Goal: Obtain resource: Obtain resource

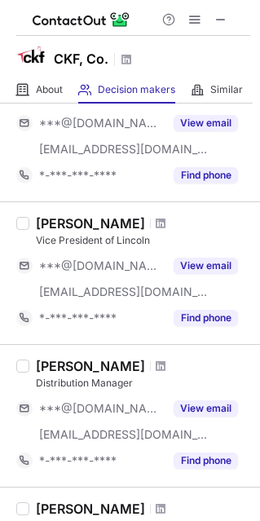
scroll to position [1179, 0]
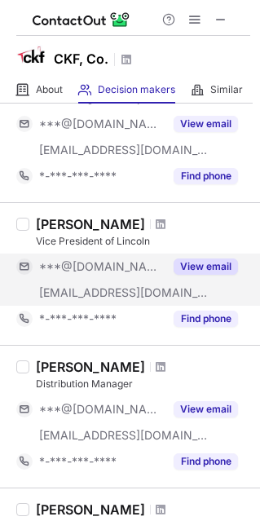
click at [199, 259] on button "View email" at bounding box center [206, 266] width 64 height 16
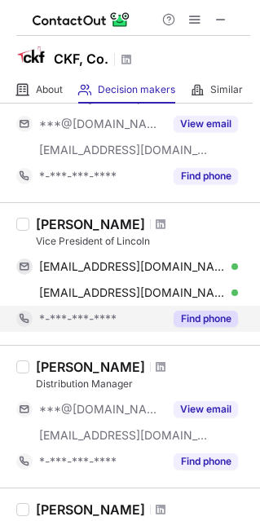
click at [165, 310] on div "Find phone" at bounding box center [201, 318] width 74 height 26
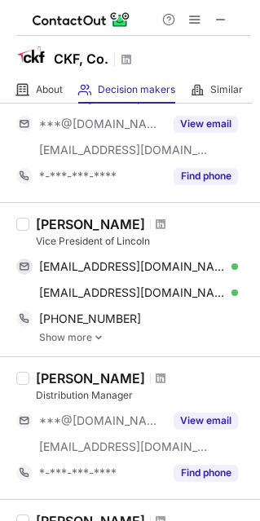
click at [90, 332] on link "Show more" at bounding box center [144, 337] width 211 height 11
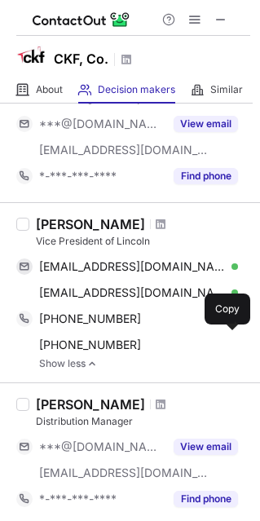
scroll to position [1244, 0]
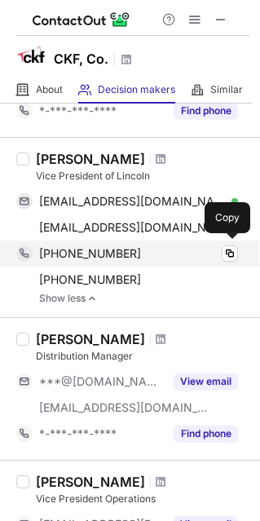
click at [100, 253] on span "+14024294977" at bounding box center [90, 253] width 102 height 15
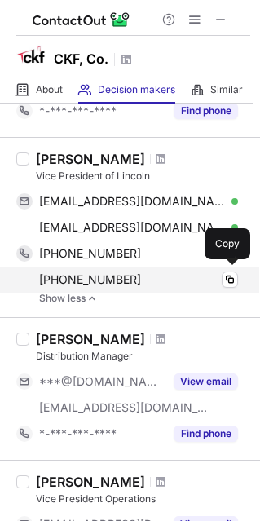
click at [99, 266] on div "+13163506100 Copy" at bounding box center [127, 279] width 222 height 26
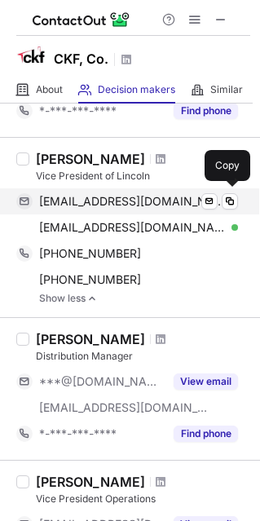
click at [99, 201] on span "slpeters17@gmail.com" at bounding box center [132, 201] width 187 height 15
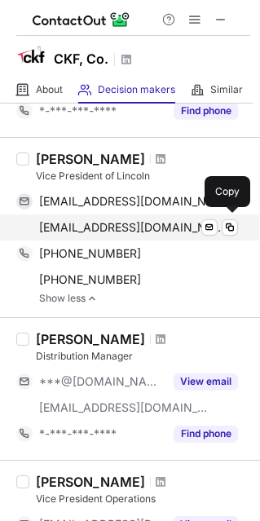
click at [99, 214] on div "speters@ckfco.com Verified Send email Copy" at bounding box center [127, 227] width 222 height 26
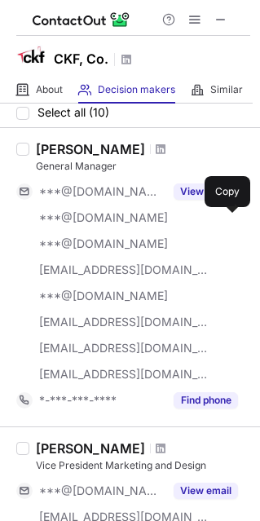
scroll to position [0, 0]
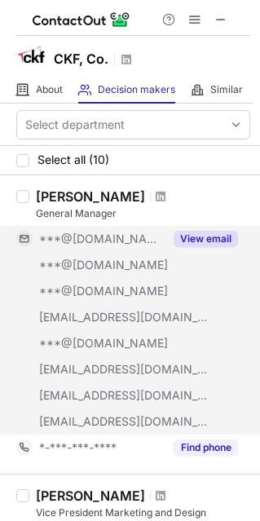
click at [152, 230] on div "***@gmail.com" at bounding box center [89, 239] width 147 height 26
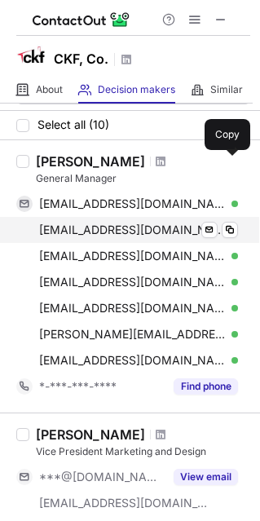
scroll to position [36, 0]
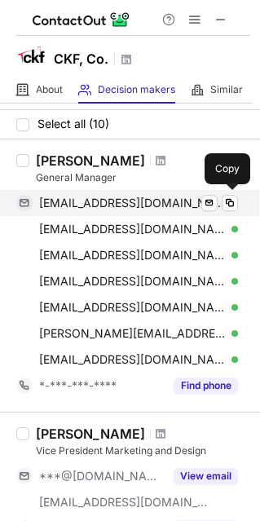
click at [120, 205] on span "gregory9464@gmail.com" at bounding box center [132, 203] width 187 height 15
click at [224, 208] on span at bounding box center [229, 202] width 13 height 13
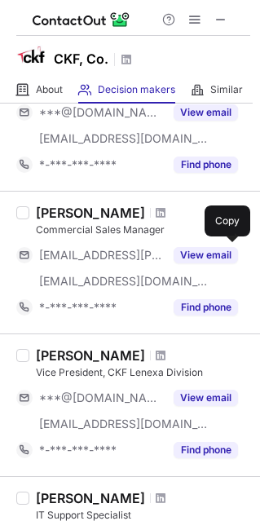
scroll to position [402, 0]
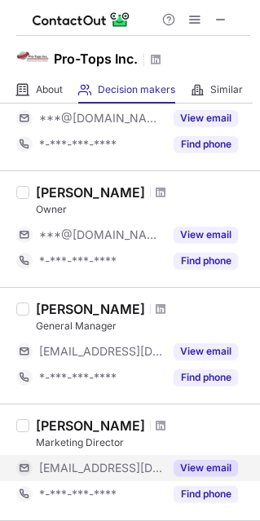
scroll to position [619, 0]
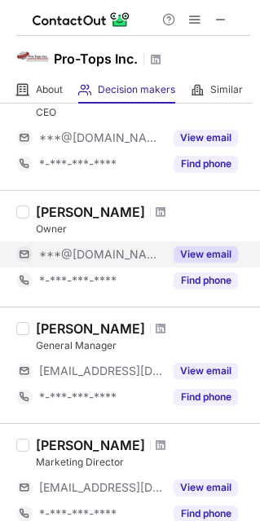
click at [187, 252] on button "View email" at bounding box center [206, 254] width 64 height 16
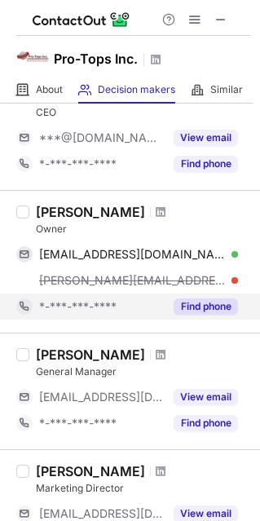
click at [173, 307] on div "Find phone" at bounding box center [201, 306] width 74 height 26
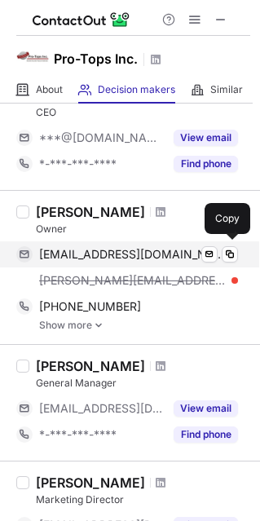
click at [122, 250] on span "protopsinc@yahoo.com" at bounding box center [132, 254] width 187 height 15
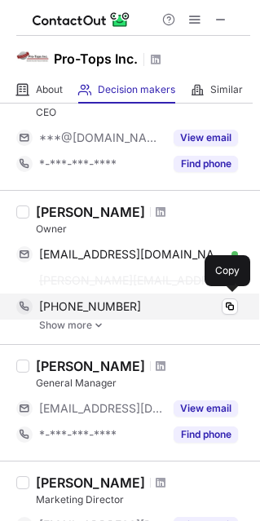
click at [72, 311] on div "+15204066604 Copy" at bounding box center [127, 306] width 222 height 26
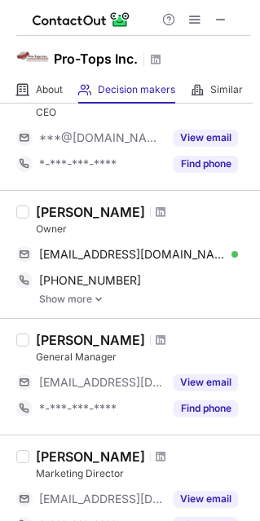
click at [94, 298] on img at bounding box center [99, 298] width 10 height 11
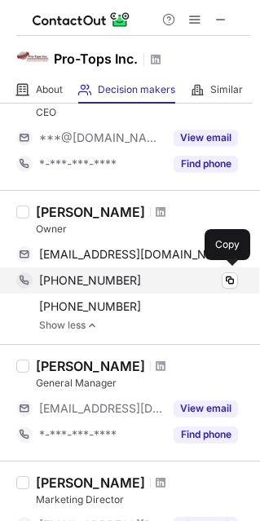
click at [97, 280] on span "+15204066604" at bounding box center [90, 280] width 102 height 15
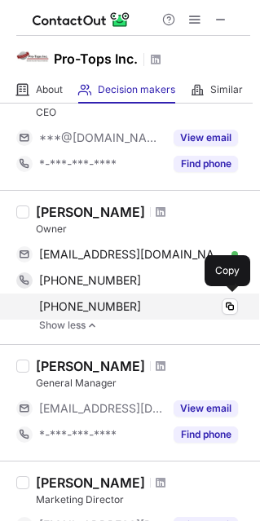
click at [93, 299] on span "+16307373740" at bounding box center [90, 306] width 102 height 15
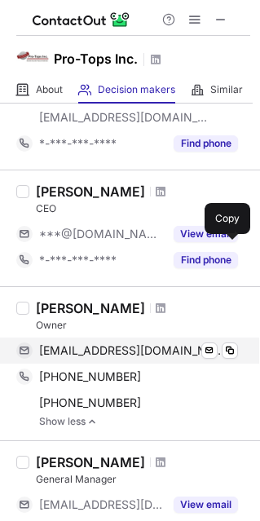
scroll to position [521, 0]
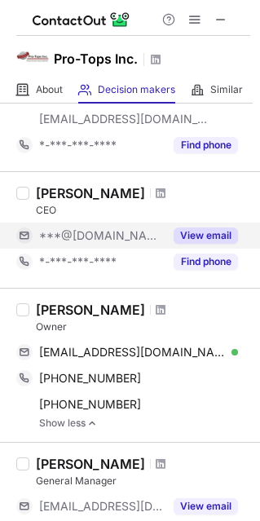
click at [207, 236] on button "View email" at bounding box center [206, 235] width 64 height 16
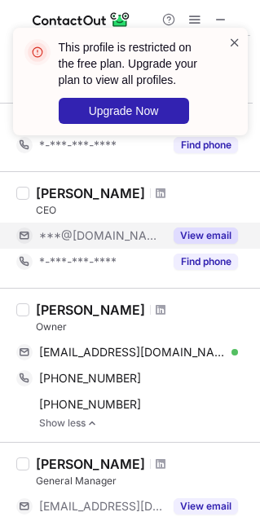
click at [232, 42] on div "This profile is restricted on the free plan. Upgrade your plan to view all prof…" at bounding box center [130, 260] width 260 height 521
click at [232, 42] on span at bounding box center [234, 42] width 13 height 16
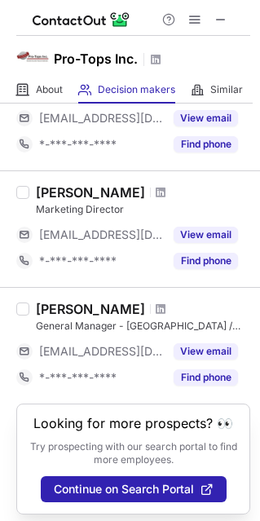
scroll to position [912, 0]
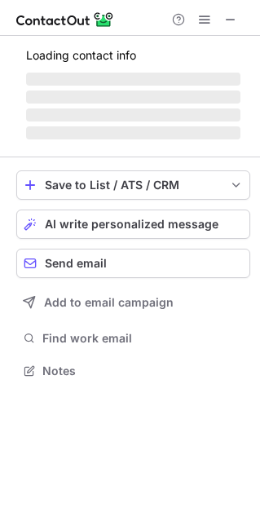
scroll to position [380, 260]
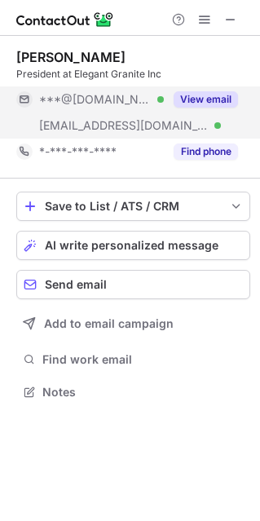
click at [138, 92] on div "***@gmail.com Verified" at bounding box center [101, 99] width 125 height 15
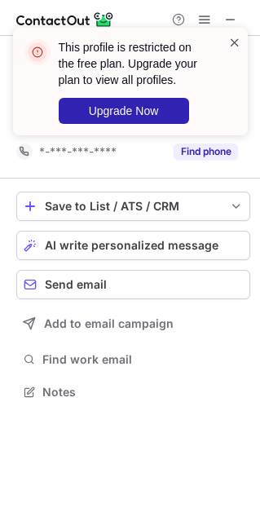
click at [231, 46] on span at bounding box center [234, 42] width 13 height 16
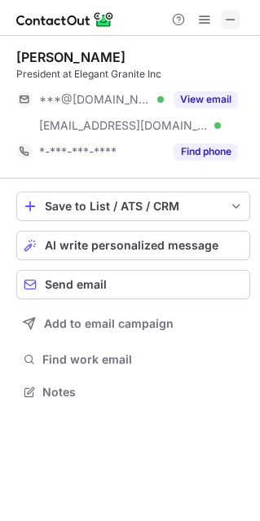
click at [231, 23] on span at bounding box center [230, 19] width 13 height 13
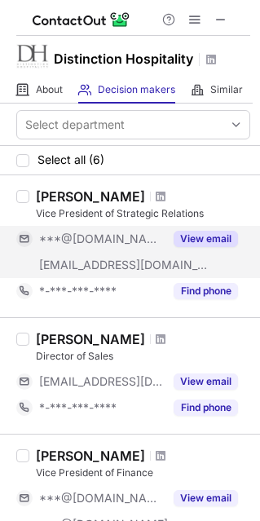
click at [195, 231] on button "View email" at bounding box center [206, 239] width 64 height 16
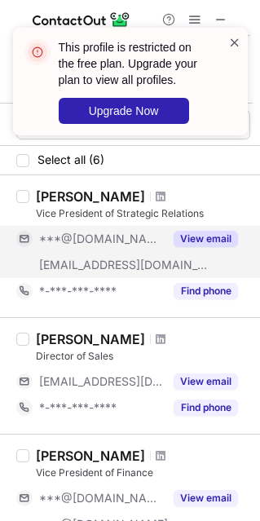
click at [231, 39] on span at bounding box center [234, 42] width 13 height 16
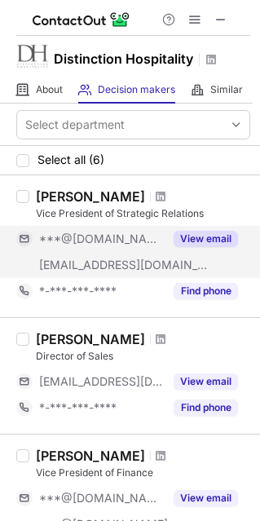
drag, startPoint x: 35, startPoint y: 194, endPoint x: 195, endPoint y: 199, distance: 159.7
click at [195, 199] on div "Deaderia Morris-bowman Vice President of Strategic Relations ***@gmail.com ***@…" at bounding box center [139, 246] width 221 height 116
copy div "Deaderia Morris-bowman"
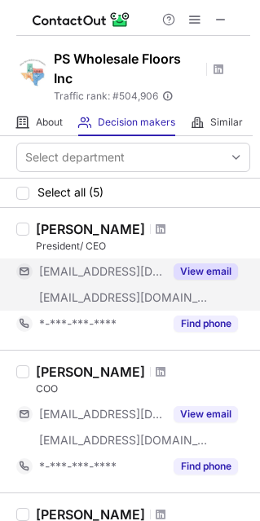
click at [204, 270] on button "View email" at bounding box center [206, 271] width 64 height 16
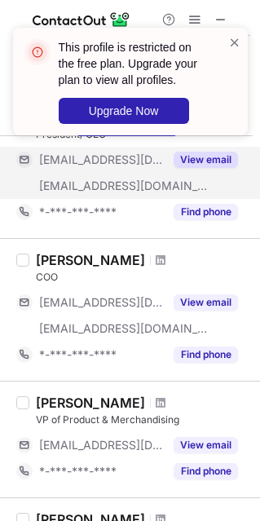
scroll to position [113, 0]
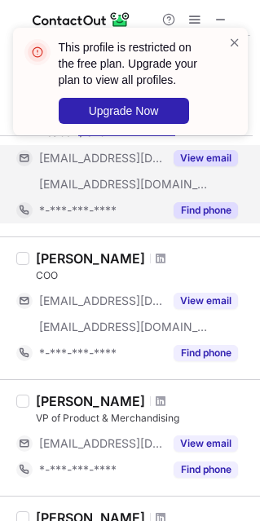
click at [171, 204] on div "Find phone" at bounding box center [201, 210] width 74 height 26
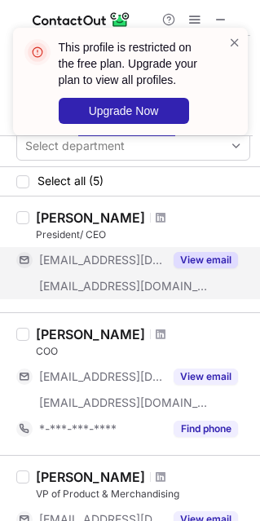
scroll to position [10, 0]
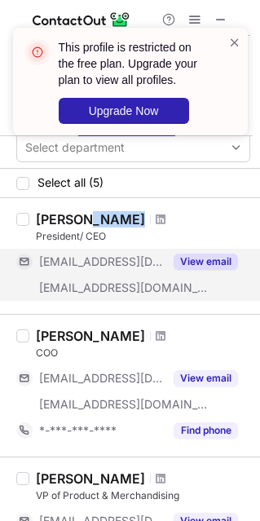
drag, startPoint x: 130, startPoint y: 219, endPoint x: 75, endPoint y: 223, distance: 55.5
click at [75, 223] on div "[PERSON_NAME]" at bounding box center [90, 219] width 109 height 16
drag, startPoint x: 42, startPoint y: 215, endPoint x: 105, endPoint y: 213, distance: 63.6
click at [104, 213] on div "[PERSON_NAME]" at bounding box center [90, 219] width 109 height 16
click at [37, 222] on div "[PERSON_NAME]" at bounding box center [90, 219] width 109 height 16
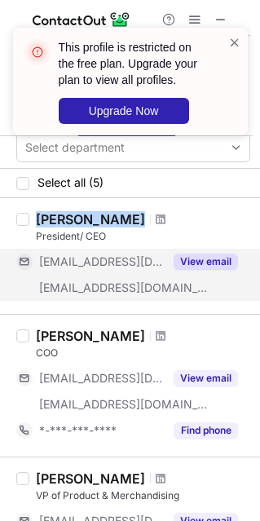
drag, startPoint x: 37, startPoint y: 222, endPoint x: 137, endPoint y: 217, distance: 99.5
click at [137, 217] on div "[PERSON_NAME]" at bounding box center [143, 219] width 214 height 16
copy div "[PERSON_NAME]"
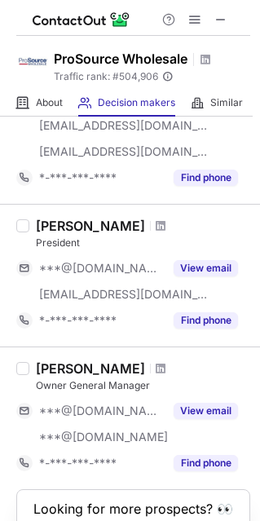
scroll to position [1254, 0]
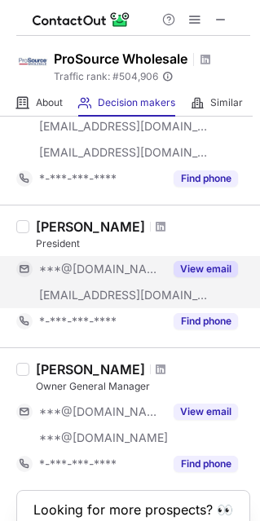
click at [187, 265] on button "View email" at bounding box center [206, 269] width 64 height 16
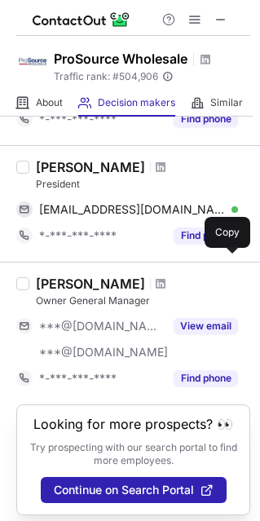
scroll to position [1314, 0]
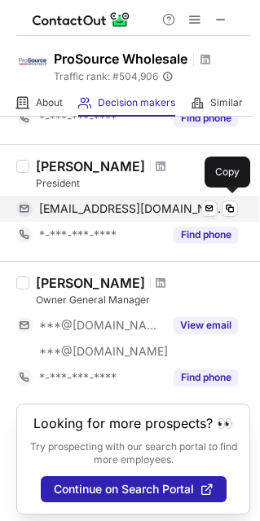
click at [139, 209] on span "[EMAIL_ADDRESS][DOMAIN_NAME]" at bounding box center [132, 208] width 187 height 15
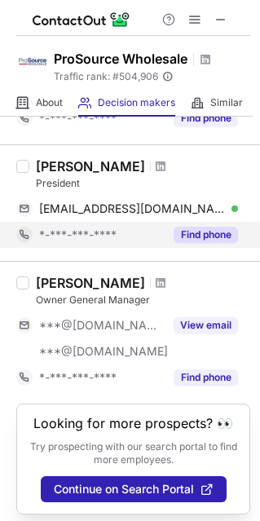
click at [131, 227] on div "*-***-***-****" at bounding box center [101, 234] width 125 height 15
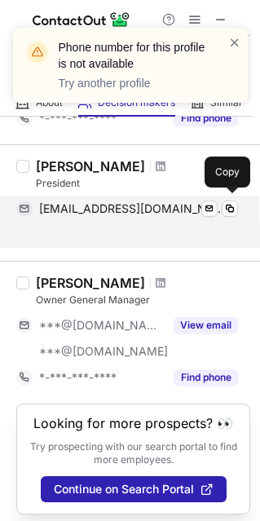
click at [120, 202] on span "[EMAIL_ADDRESS][DOMAIN_NAME]" at bounding box center [132, 208] width 187 height 15
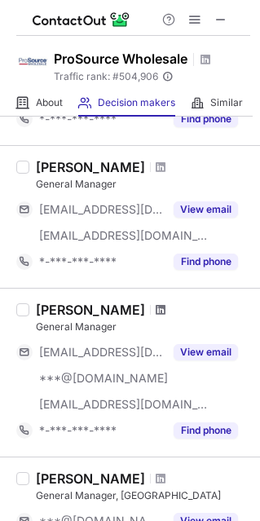
scroll to position [685, 0]
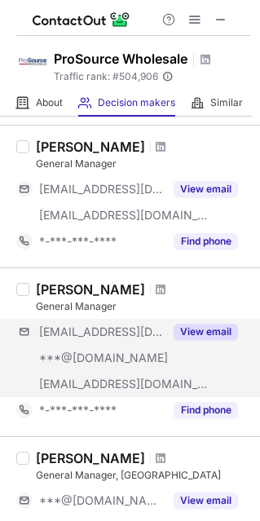
click at [178, 347] on div "[EMAIL_ADDRESS][DOMAIN_NAME] ***@[DOMAIN_NAME] [EMAIL_ADDRESS][DOMAIN_NAME] Vie…" at bounding box center [133, 358] width 234 height 78
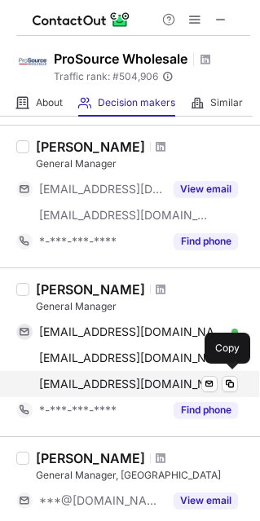
click at [116, 385] on span "dgallegos@prosourcewholesale.com" at bounding box center [129, 383] width 181 height 15
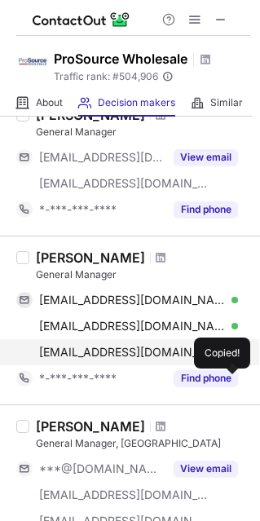
scroll to position [721, 0]
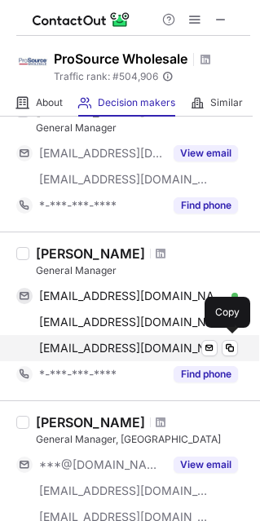
click at [109, 358] on div "dgallegos@prosourcewholesale.com Send email Copy" at bounding box center [127, 348] width 222 height 26
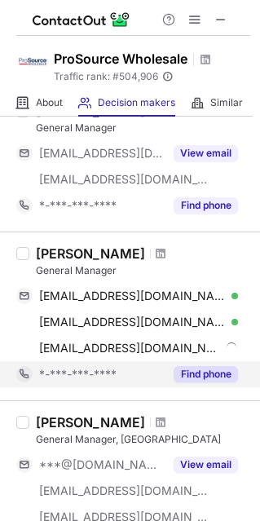
click at [109, 363] on div "*-***-***-****" at bounding box center [89, 374] width 147 height 26
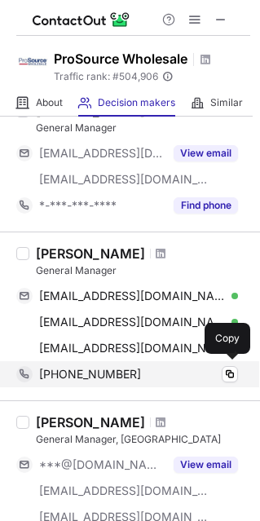
click at [102, 361] on div "+18176327252 Copy" at bounding box center [127, 374] width 222 height 26
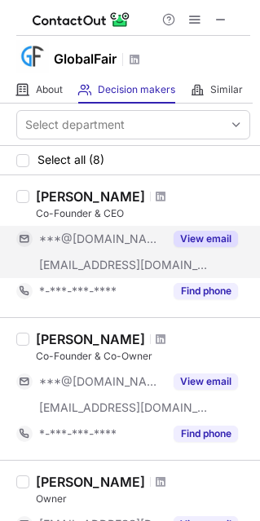
click at [178, 234] on button "View email" at bounding box center [206, 239] width 64 height 16
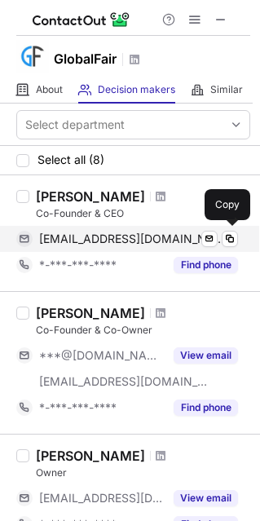
click at [169, 239] on span "chandraashish@gmail.com" at bounding box center [132, 238] width 187 height 15
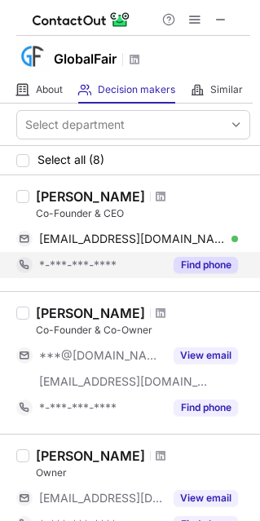
click at [141, 266] on div "*-***-***-****" at bounding box center [101, 264] width 125 height 15
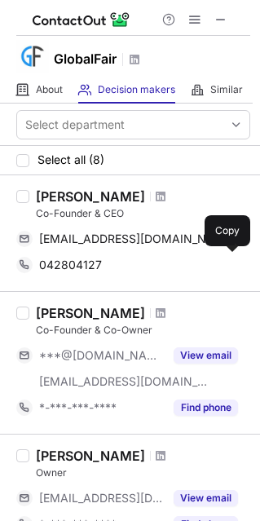
click at [141, 266] on div "042804127" at bounding box center [138, 264] width 199 height 15
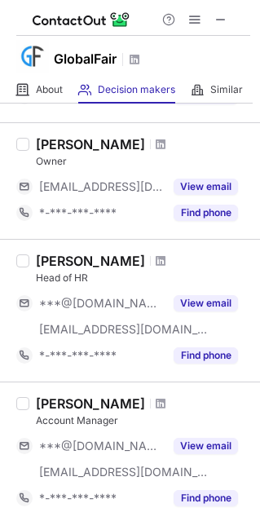
scroll to position [312, 0]
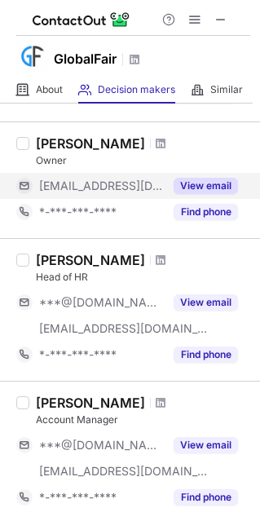
click at [196, 184] on button "View email" at bounding box center [206, 186] width 64 height 16
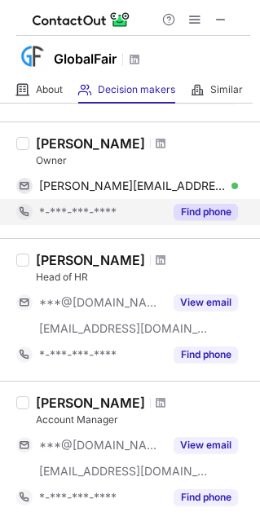
click at [187, 199] on div "Find phone" at bounding box center [201, 212] width 74 height 26
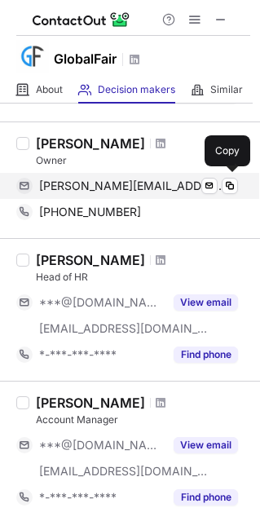
click at [152, 189] on span "dingeman@globalfair.nl" at bounding box center [132, 185] width 187 height 15
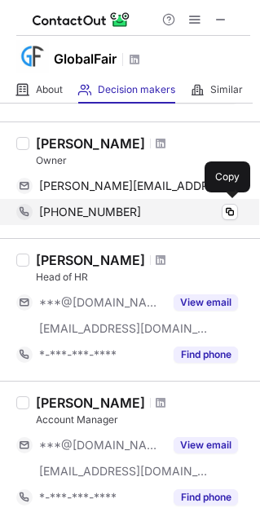
click at [136, 209] on div "+31180726721" at bounding box center [138, 211] width 199 height 15
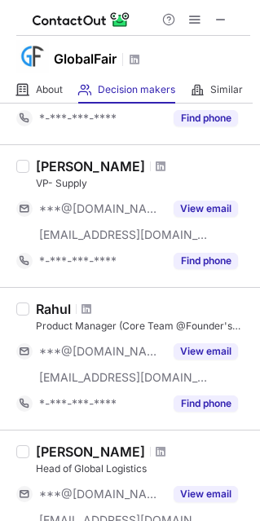
scroll to position [690, 0]
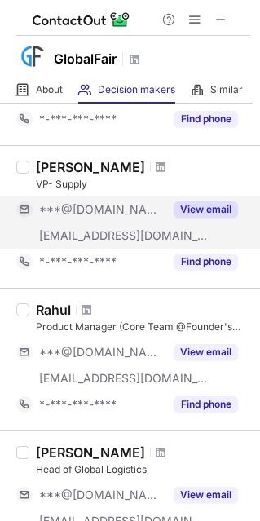
click at [216, 212] on button "View email" at bounding box center [206, 209] width 64 height 16
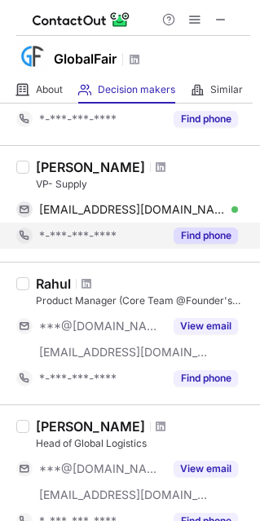
click at [198, 231] on button "Find phone" at bounding box center [206, 235] width 64 height 16
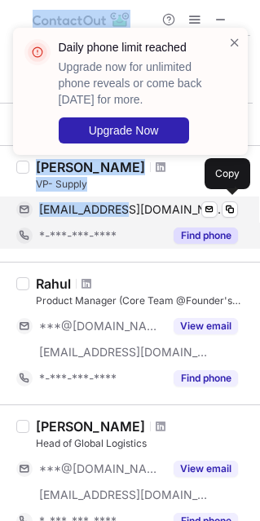
drag, startPoint x: 234, startPoint y: 43, endPoint x: 121, endPoint y: 210, distance: 201.8
click at [121, 210] on div "Daily phone limit reached Upgrade now for unlimited phone reveals or come back …" at bounding box center [130, 260] width 260 height 521
click at [121, 210] on span "pranaysuwalka@gmail.com" at bounding box center [132, 209] width 187 height 15
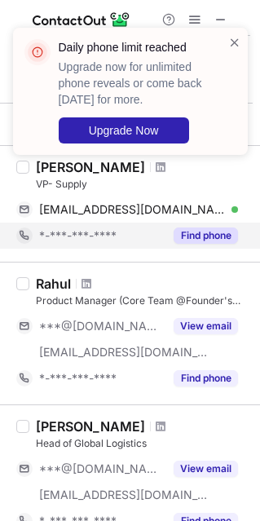
click at [148, 164] on div "Daily phone limit reached Upgrade now for unlimited phone reveals or come back …" at bounding box center [130, 97] width 261 height 173
click at [228, 41] on span at bounding box center [234, 42] width 13 height 16
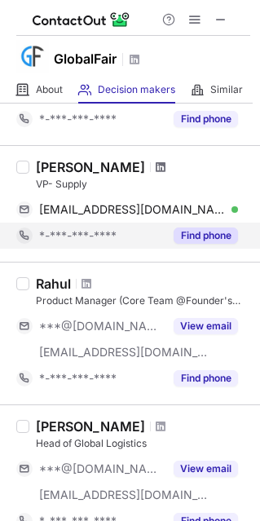
click at [156, 160] on span at bounding box center [161, 166] width 10 height 13
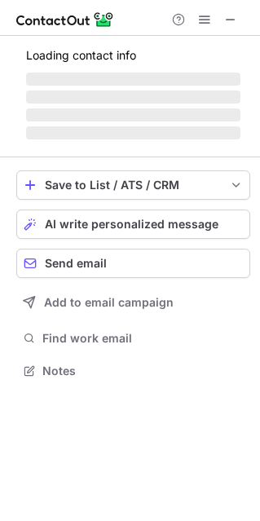
scroll to position [8, 8]
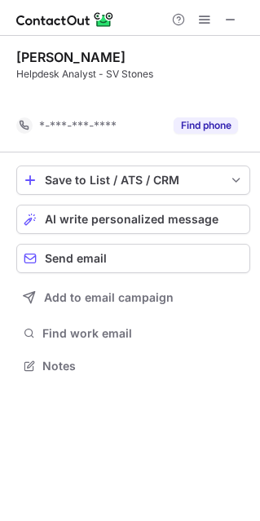
scroll to position [327, 260]
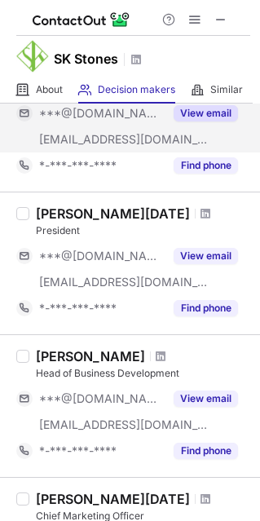
scroll to position [145, 0]
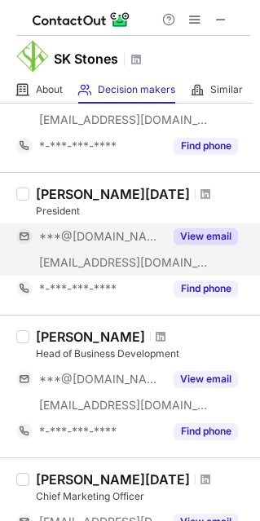
click at [185, 248] on div "View email" at bounding box center [201, 236] width 74 height 26
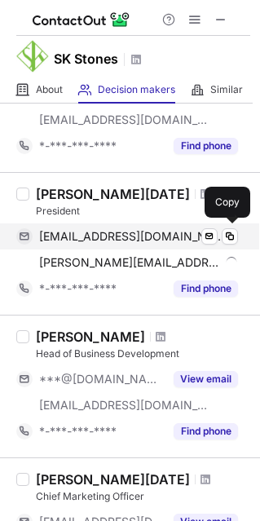
click at [162, 248] on div "shah_stg@hotmail.com Verified Send email Copy" at bounding box center [127, 236] width 222 height 26
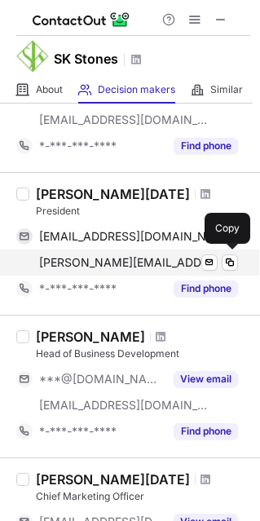
click at [157, 266] on span "irfan@skstonesusa.com" at bounding box center [129, 262] width 181 height 15
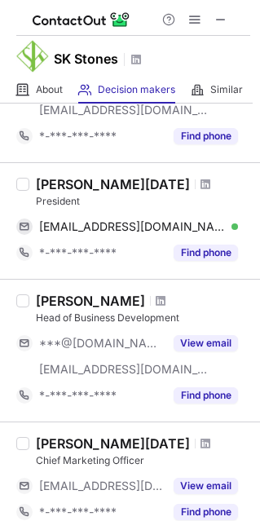
scroll to position [157, 0]
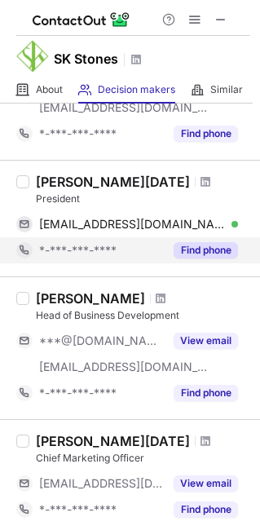
click at [112, 253] on span "*-***-***-****" at bounding box center [77, 250] width 77 height 15
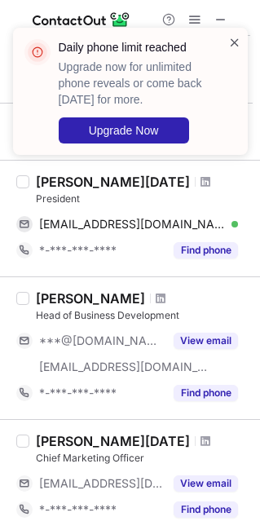
click at [232, 42] on span at bounding box center [234, 42] width 13 height 16
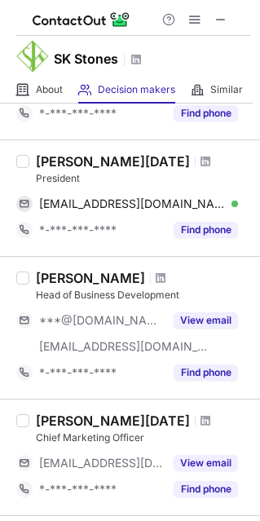
scroll to position [180, 0]
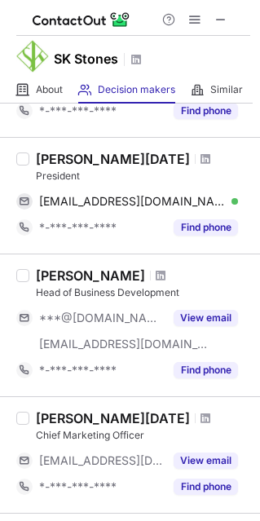
click at [195, 158] on div at bounding box center [206, 159] width 22 height 10
click at [200, 158] on span at bounding box center [205, 158] width 10 height 13
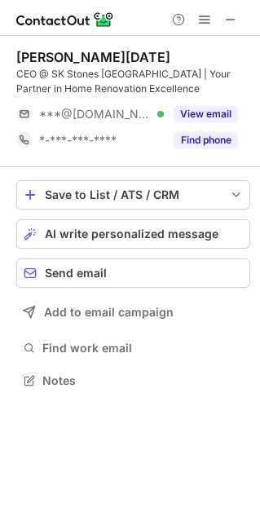
scroll to position [368, 260]
